Goal: Task Accomplishment & Management: Manage account settings

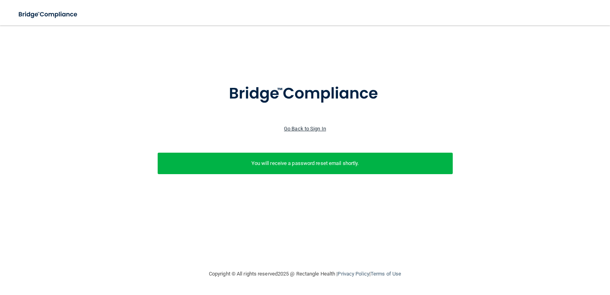
click at [305, 129] on link "Go Back to Sign In" at bounding box center [305, 129] width 42 height 6
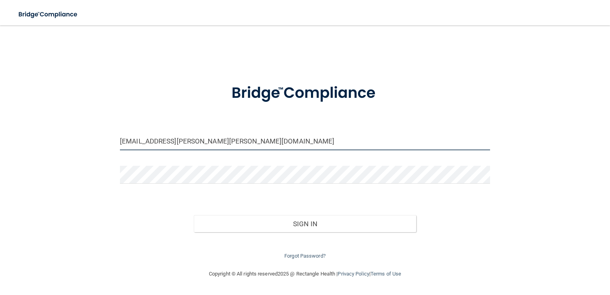
click at [285, 140] on input "[EMAIL_ADDRESS][PERSON_NAME][PERSON_NAME][DOMAIN_NAME]" at bounding box center [305, 141] width 370 height 18
drag, startPoint x: 195, startPoint y: 137, endPoint x: 135, endPoint y: 137, distance: 60.4
click at [135, 137] on input "[EMAIL_ADDRESS][PERSON_NAME][PERSON_NAME][DOMAIN_NAME]" at bounding box center [305, 141] width 370 height 18
click at [92, 140] on div "[EMAIL_ADDRESS][PERSON_NAME][PERSON_NAME][DOMAIN_NAME] Invalid email/password. …" at bounding box center [305, 147] width 578 height 228
click at [86, 140] on div "[EMAIL_ADDRESS][PERSON_NAME][PERSON_NAME][DOMAIN_NAME] Invalid email/password. …" at bounding box center [305, 147] width 578 height 228
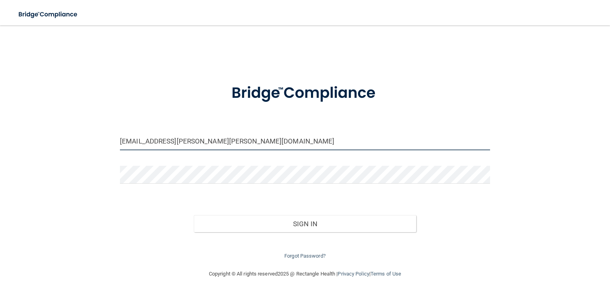
drag, startPoint x: 236, startPoint y: 142, endPoint x: 76, endPoint y: 137, distance: 159.3
click at [76, 137] on div "[EMAIL_ADDRESS][PERSON_NAME][PERSON_NAME][DOMAIN_NAME] Invalid email/password. …" at bounding box center [305, 147] width 578 height 228
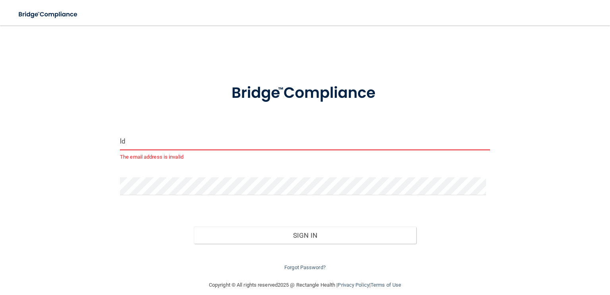
type input "[EMAIL_ADDRESS][DOMAIN_NAME]"
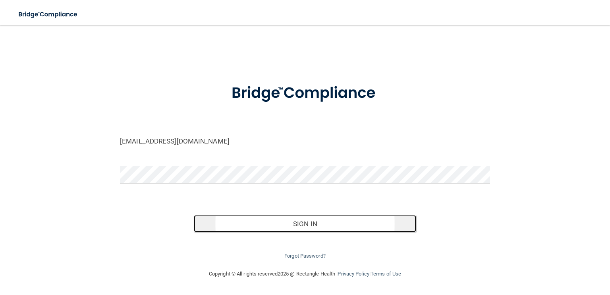
click at [232, 224] on button "Sign In" at bounding box center [305, 223] width 222 height 17
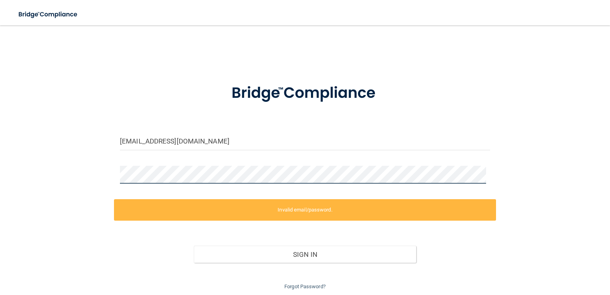
click at [85, 168] on div "[EMAIL_ADDRESS][DOMAIN_NAME] Invalid email/password. You don't have permission …" at bounding box center [305, 162] width 578 height 258
drag, startPoint x: 60, startPoint y: 168, endPoint x: 48, endPoint y: 168, distance: 11.5
click at [50, 168] on div "[EMAIL_ADDRESS][DOMAIN_NAME] Invalid email/password. You don't have permission …" at bounding box center [305, 162] width 578 height 258
click at [48, 168] on div "[EMAIL_ADDRESS][DOMAIN_NAME] Invalid email/password. You don't have permission …" at bounding box center [305, 162] width 578 height 258
click at [87, 162] on div "[EMAIL_ADDRESS][DOMAIN_NAME] Invalid email/password. You don't have permission …" at bounding box center [305, 162] width 578 height 258
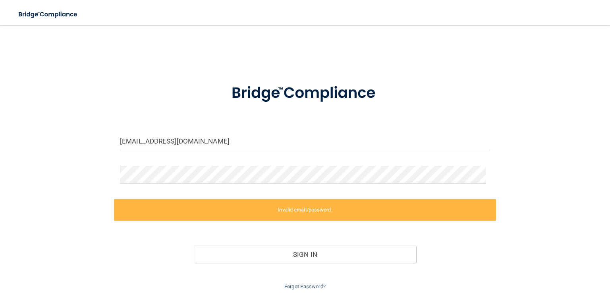
click at [71, 162] on div "[EMAIL_ADDRESS][DOMAIN_NAME] Invalid email/password. You don't have permission …" at bounding box center [305, 162] width 578 height 258
click at [114, 171] on div at bounding box center [305, 178] width 382 height 24
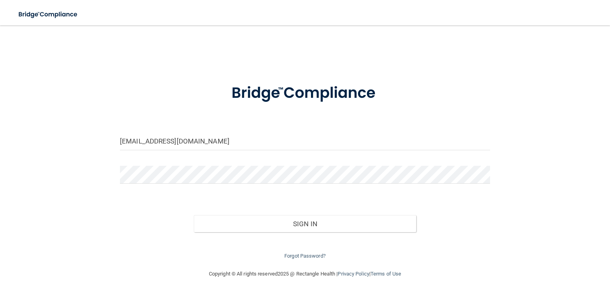
click at [342, 198] on form "[EMAIL_ADDRESS][DOMAIN_NAME] Invalid email/password. You don't have permission …" at bounding box center [305, 166] width 370 height 187
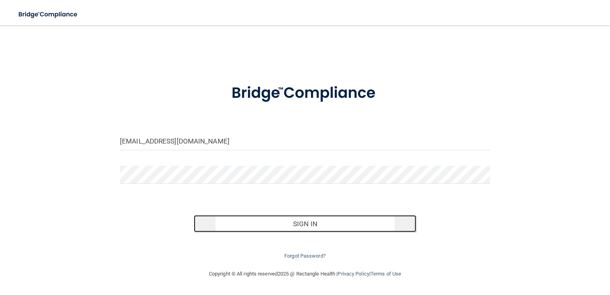
click at [319, 225] on button "Sign In" at bounding box center [305, 223] width 222 height 17
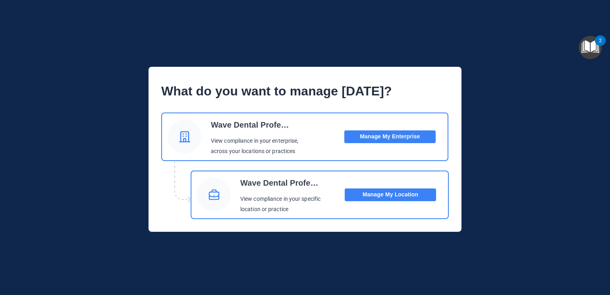
click at [368, 196] on button "Manage My Location" at bounding box center [390, 194] width 91 height 13
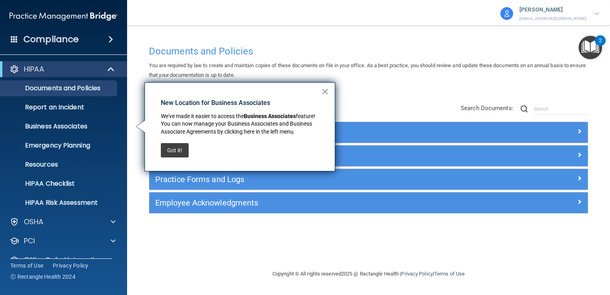
click at [324, 93] on button "×" at bounding box center [325, 91] width 8 height 13
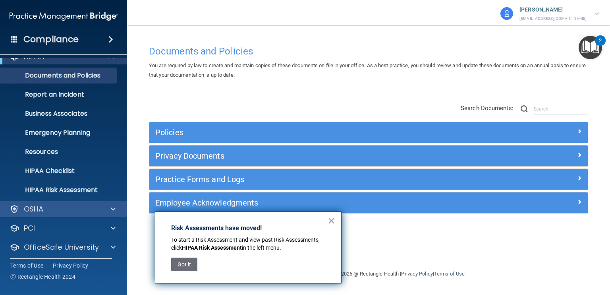
scroll to position [35, 0]
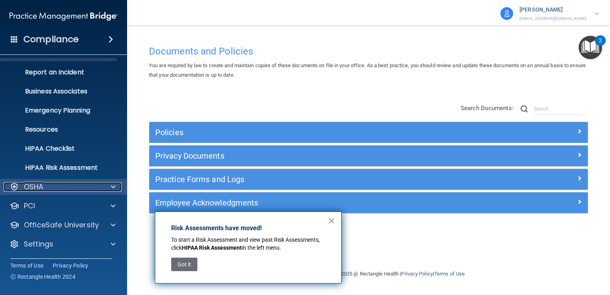
click at [87, 183] on div "OSHA" at bounding box center [53, 187] width 98 height 10
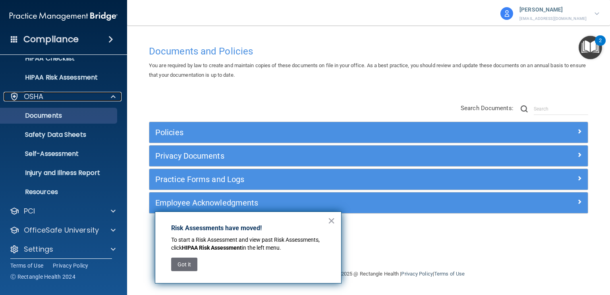
scroll to position [130, 0]
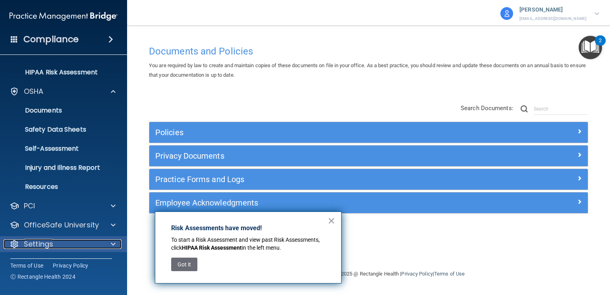
click at [85, 241] on div "Settings" at bounding box center [53, 244] width 98 height 10
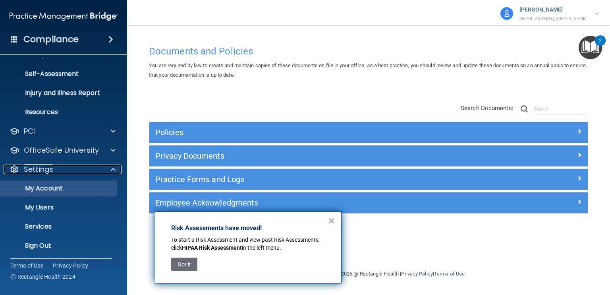
scroll to position [207, 0]
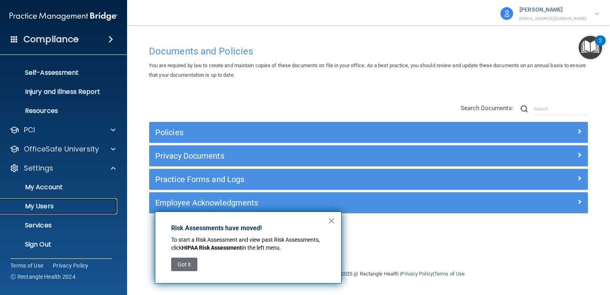
click at [74, 203] on p "My Users" at bounding box center [59, 206] width 108 height 8
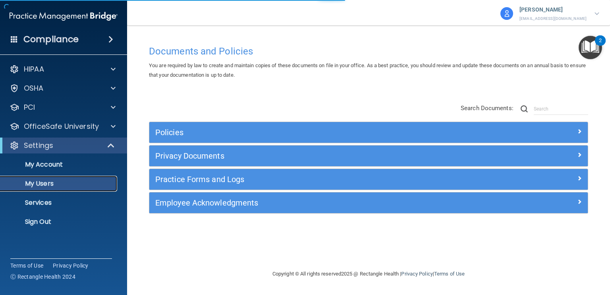
select select "20"
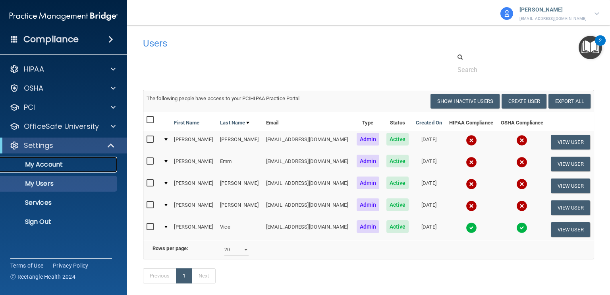
click at [44, 164] on p "My Account" at bounding box center [59, 164] width 108 height 8
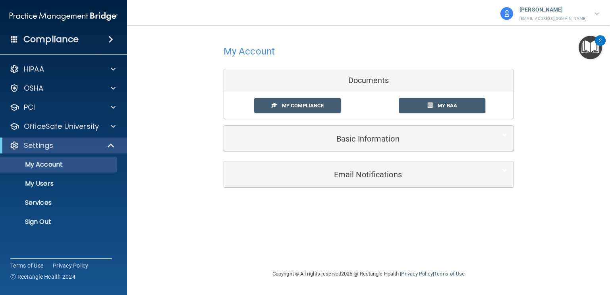
click at [596, 15] on img at bounding box center [597, 13] width 5 height 3
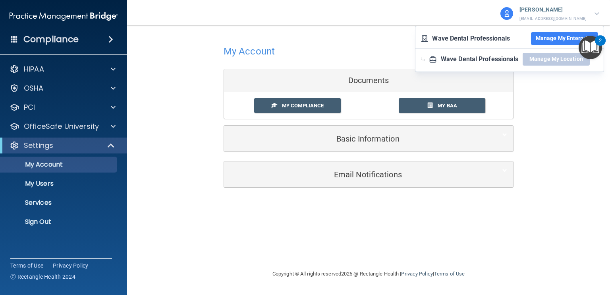
click at [540, 35] on button "Manage My Enterprise" at bounding box center [564, 38] width 67 height 13
